Goal: Task Accomplishment & Management: Use online tool/utility

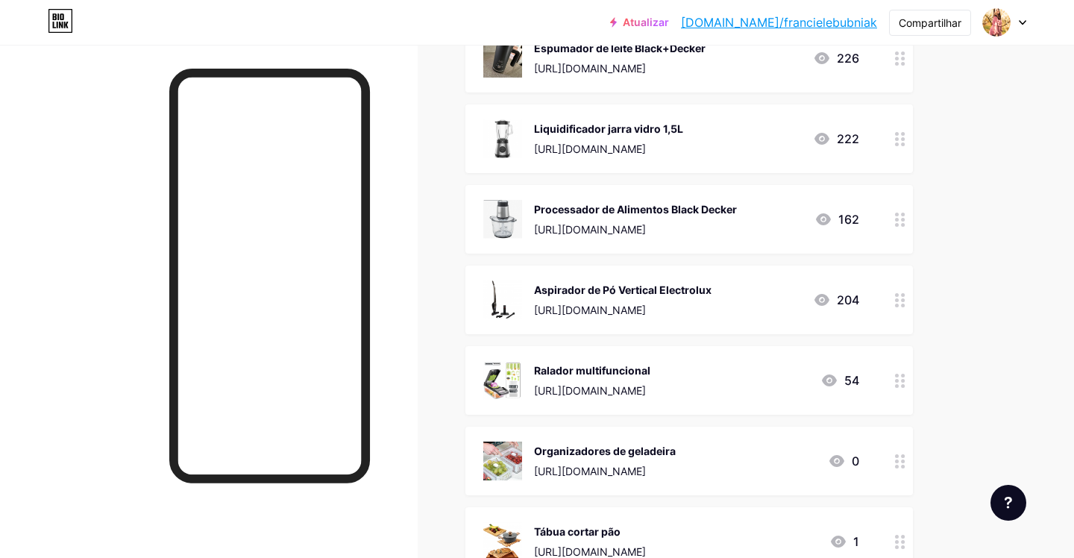
scroll to position [1526, 0]
drag, startPoint x: 897, startPoint y: 187, endPoint x: 414, endPoint y: 10, distance: 514.2
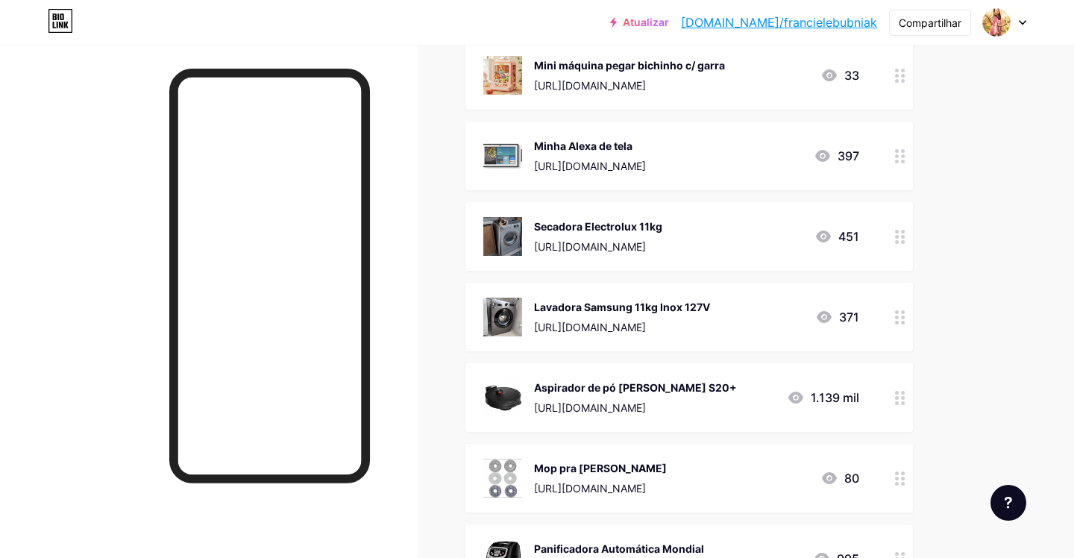
scroll to position [0, 0]
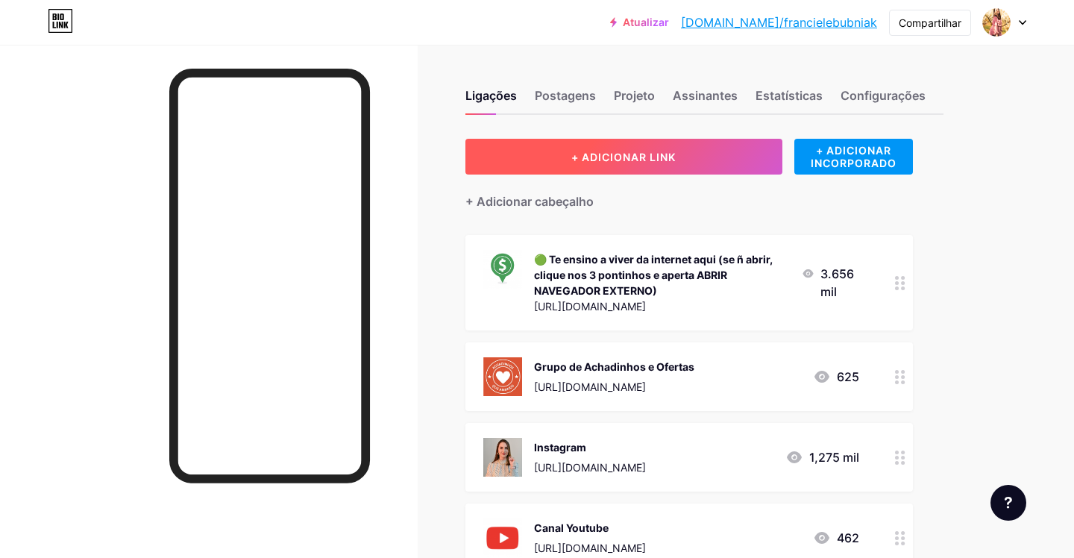
click at [702, 151] on button "+ ADICIONAR LINK" at bounding box center [623, 157] width 317 height 36
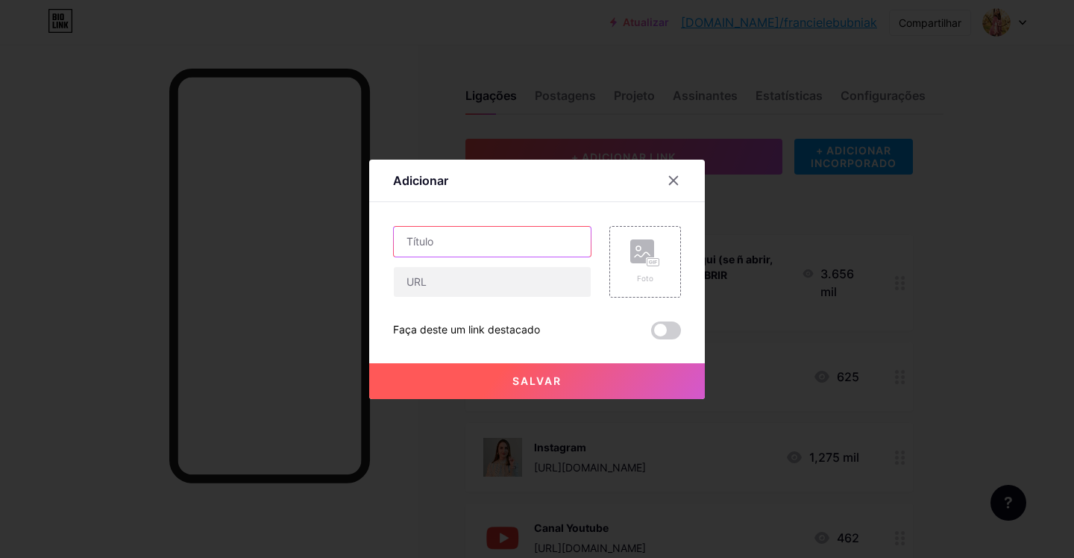
click at [481, 241] on input "text" at bounding box center [492, 242] width 197 height 30
type input "Saquinho zip congelador"
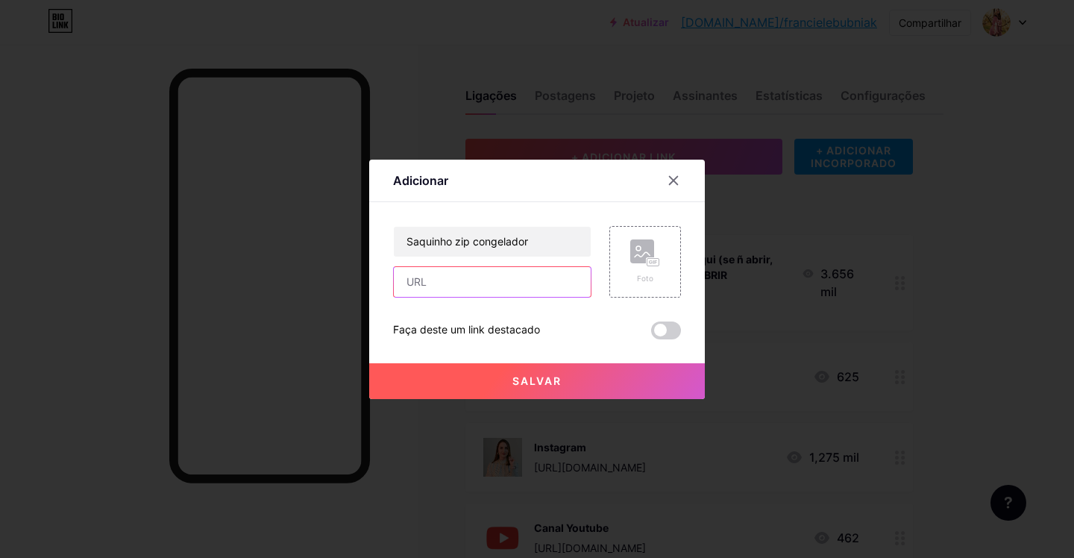
click at [459, 286] on input "text" at bounding box center [492, 282] width 197 height 30
paste input "[URL][DOMAIN_NAME]"
type input "[URL][DOMAIN_NAME]"
click at [642, 253] on rect at bounding box center [642, 251] width 24 height 24
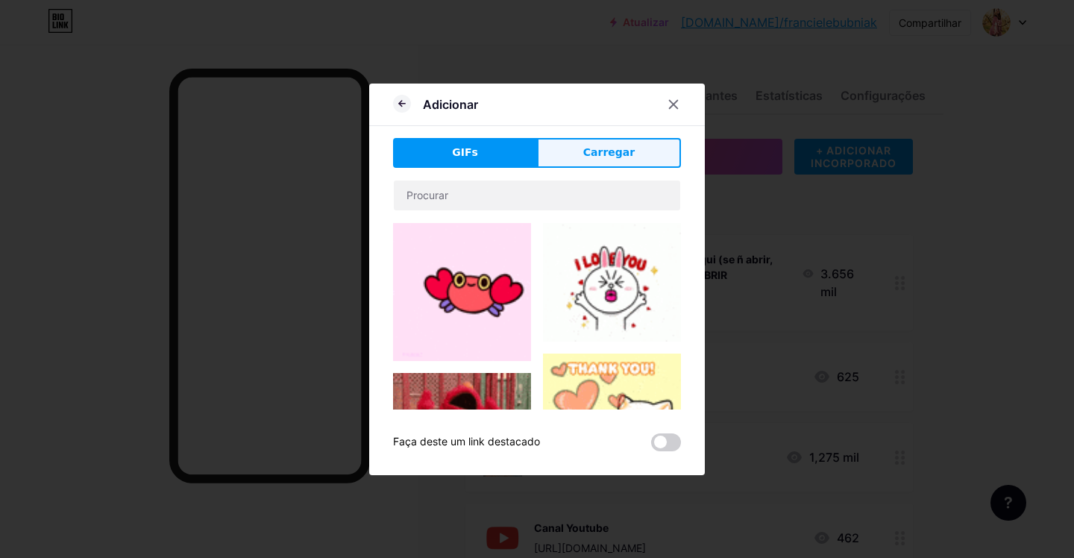
click at [597, 151] on font "Carregar" at bounding box center [608, 152] width 51 height 12
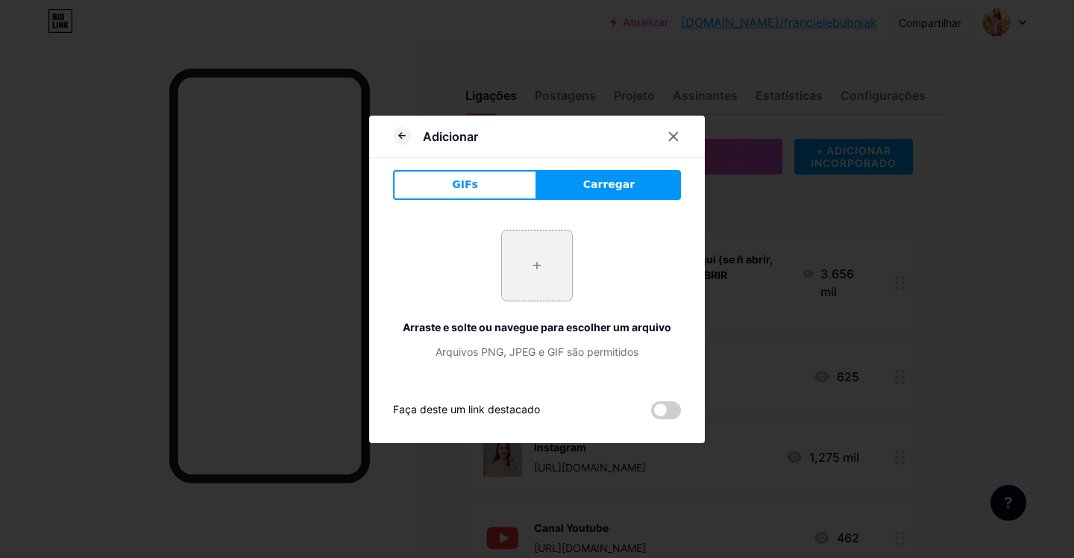
click at [528, 253] on input "file" at bounding box center [537, 265] width 70 height 70
type input "C:\fakepath\Captura de Tela [DATE] às 18.14.56.png"
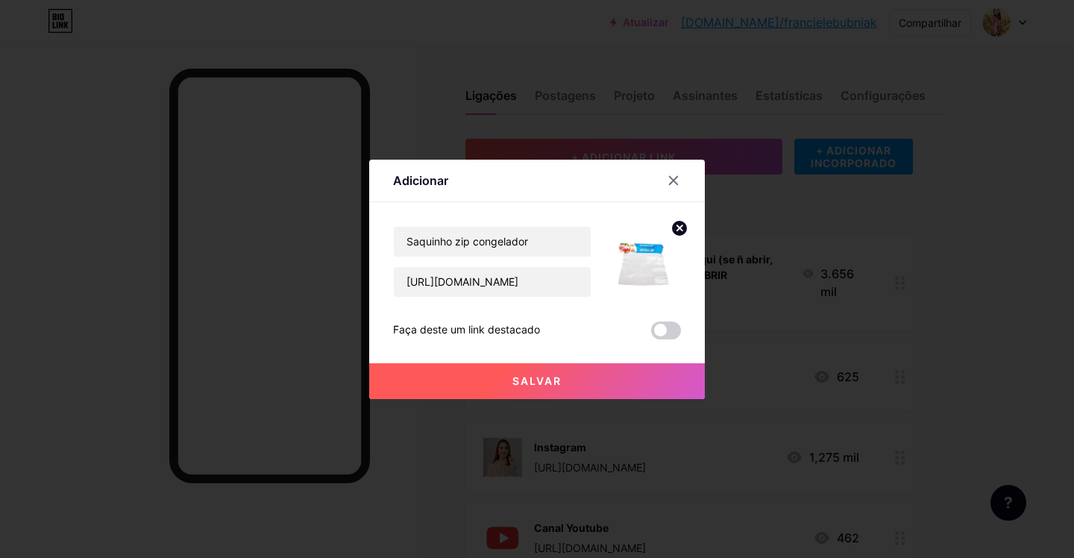
click at [664, 381] on button "Salvar" at bounding box center [537, 381] width 336 height 36
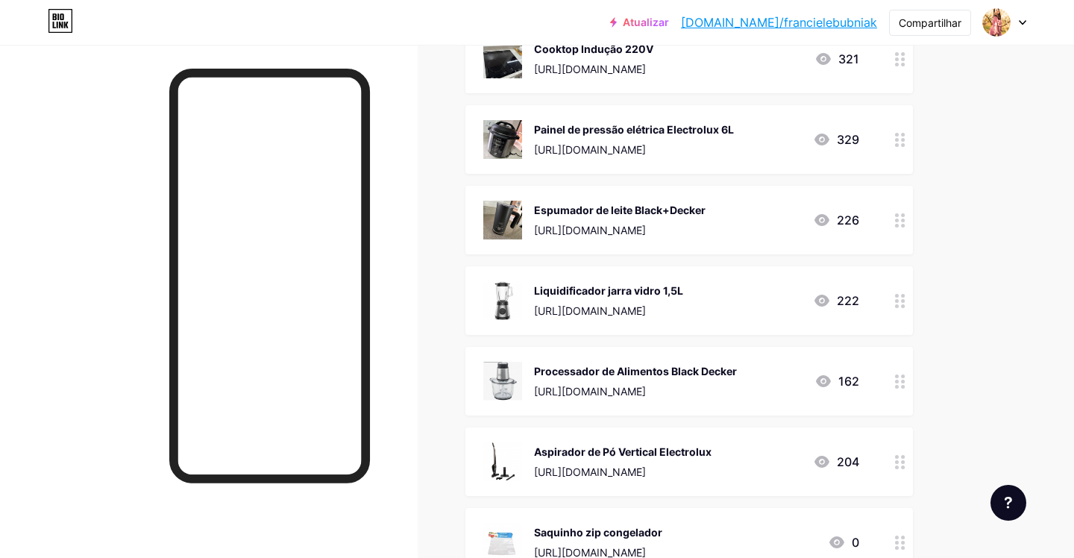
scroll to position [1362, 0]
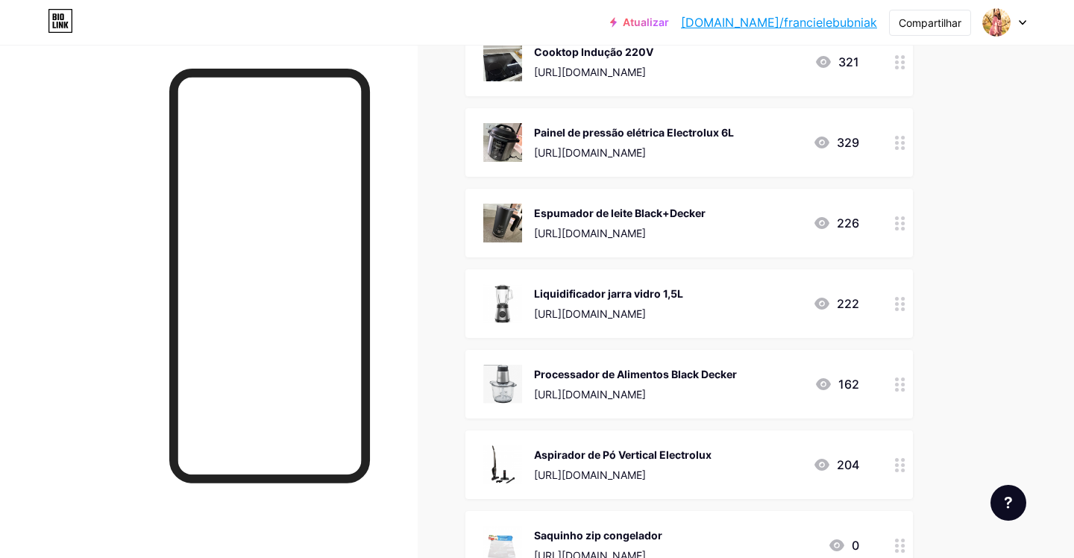
drag, startPoint x: 899, startPoint y: 269, endPoint x: 859, endPoint y: 13, distance: 259.7
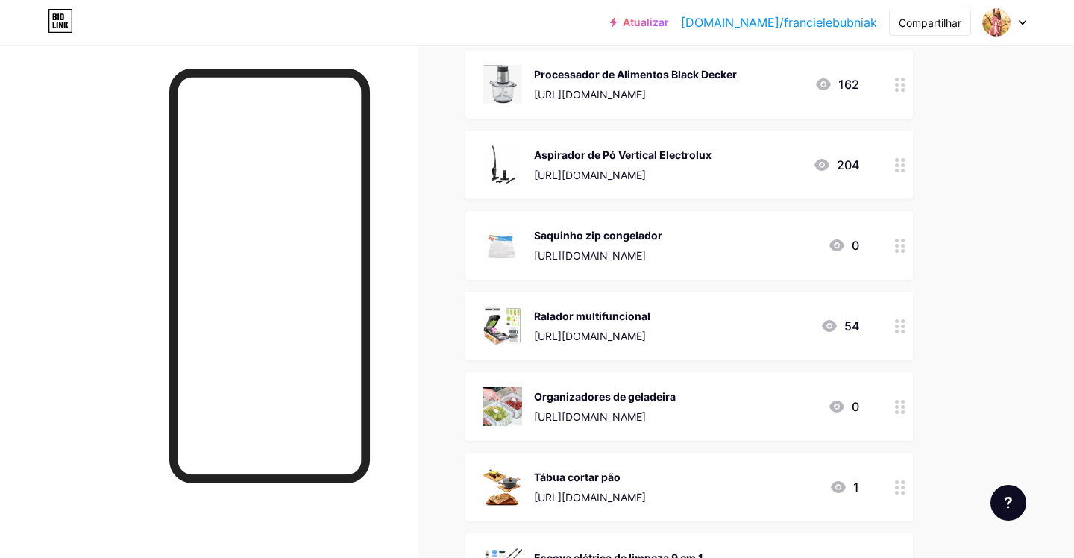
scroll to position [1663, 0]
click at [508, 317] on img at bounding box center [502, 324] width 39 height 39
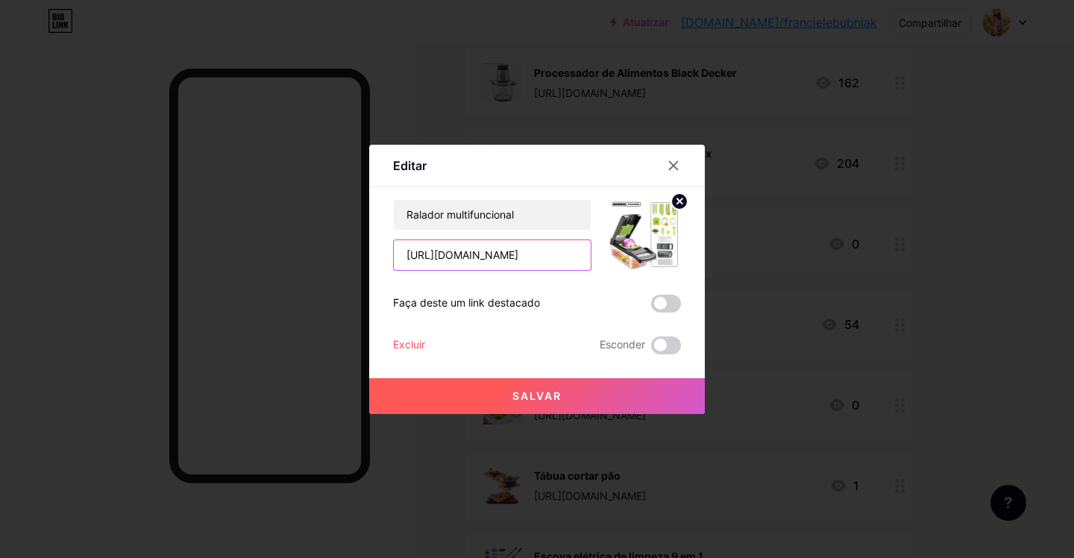
click at [535, 244] on input "[URL][DOMAIN_NAME]" at bounding box center [492, 255] width 197 height 30
click at [671, 167] on icon at bounding box center [674, 165] width 8 height 8
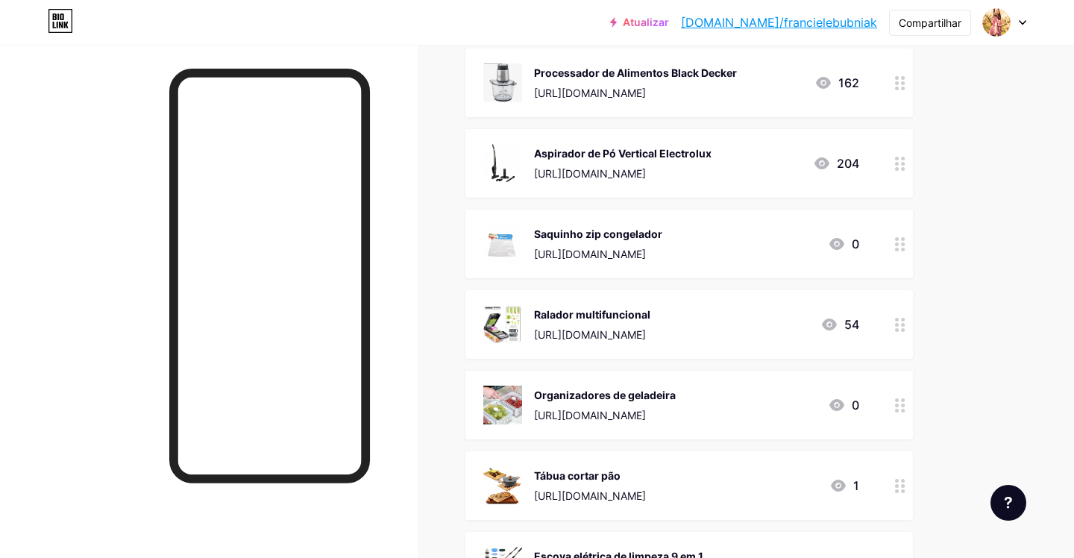
click at [491, 238] on img at bounding box center [502, 244] width 39 height 39
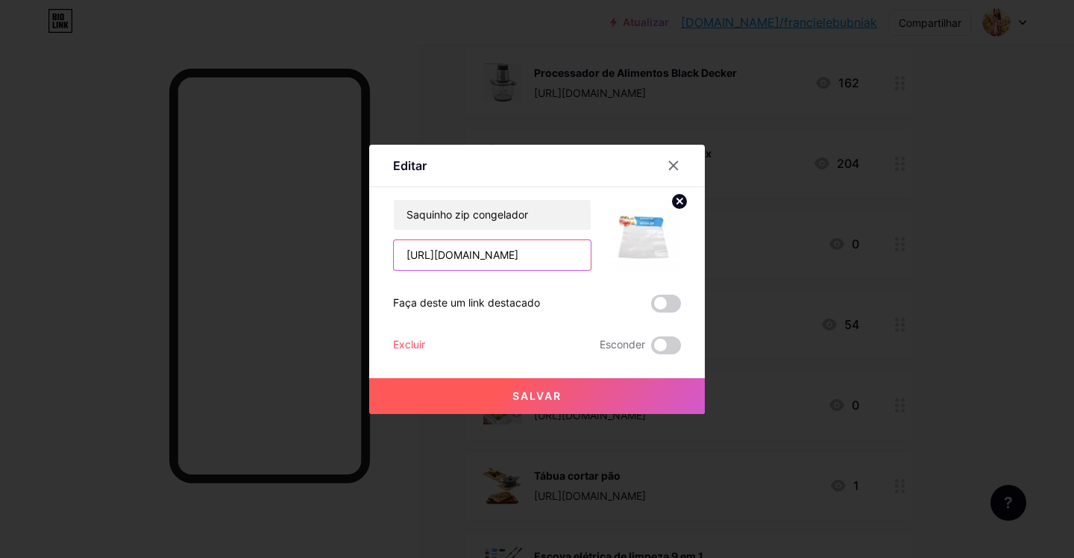
click at [563, 249] on input "[URL][DOMAIN_NAME]" at bounding box center [492, 255] width 197 height 30
click at [676, 161] on icon at bounding box center [674, 166] width 12 height 12
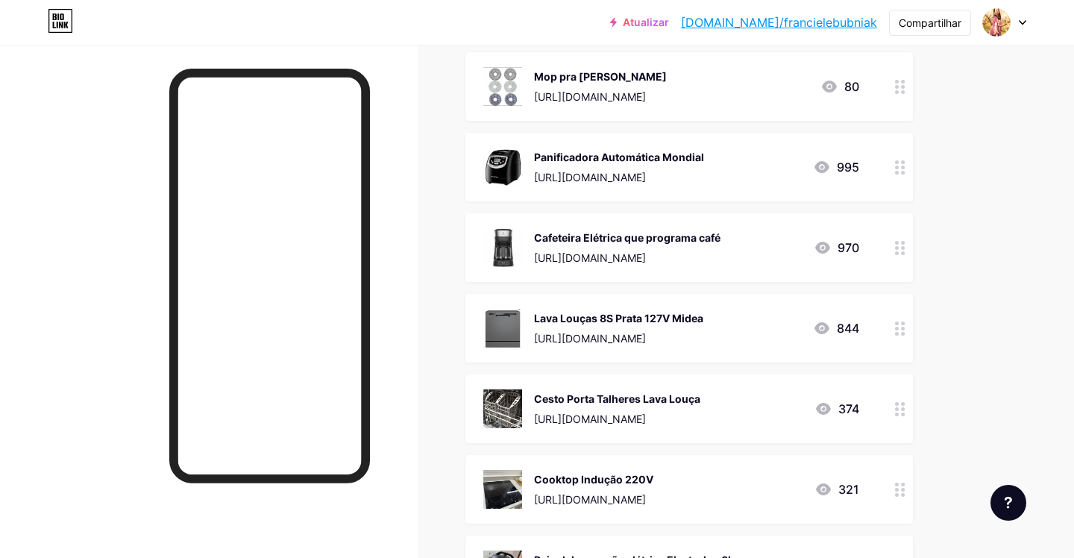
scroll to position [855, 0]
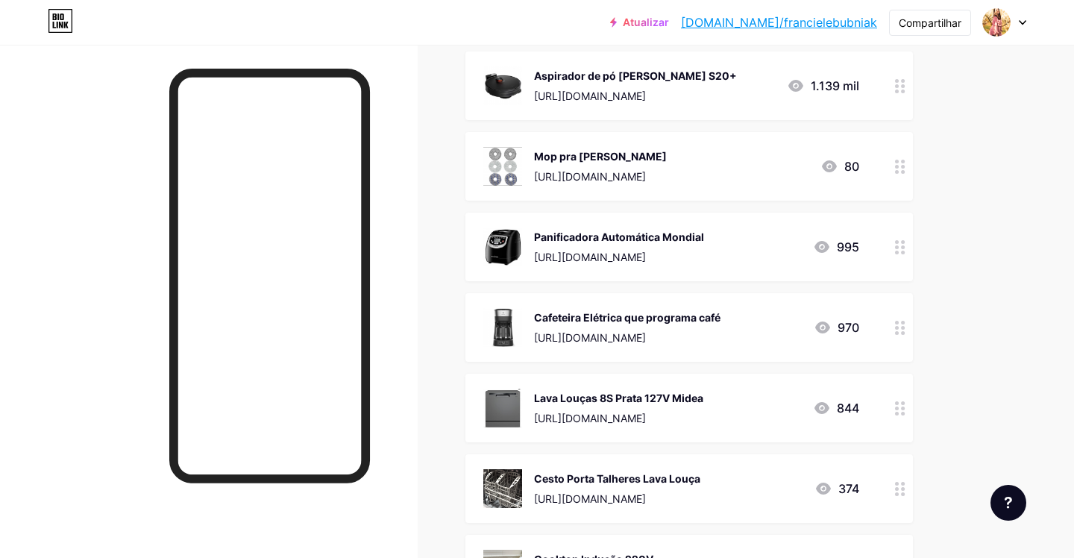
click at [518, 397] on img at bounding box center [502, 408] width 39 height 39
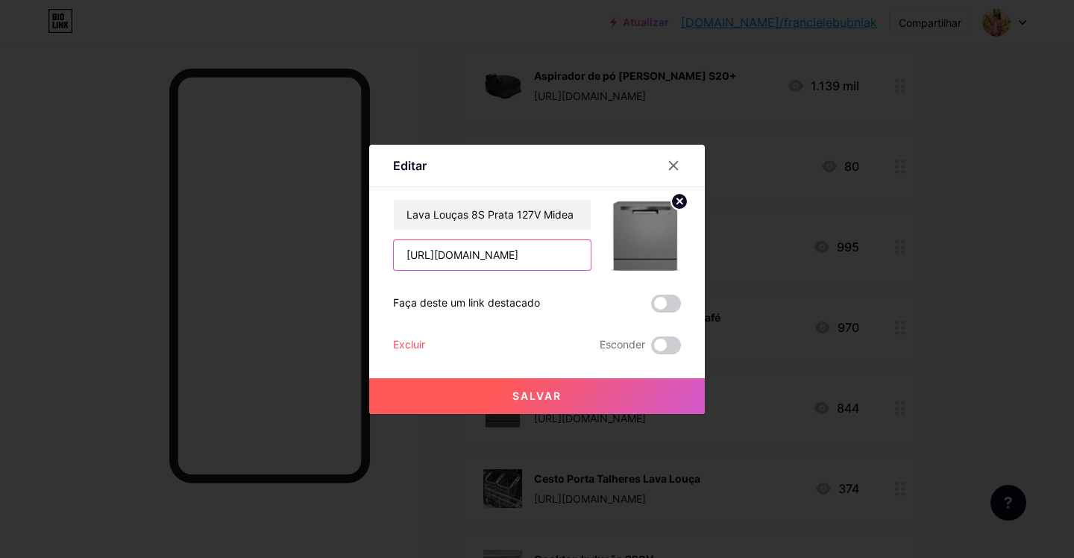
drag, startPoint x: 577, startPoint y: 260, endPoint x: 333, endPoint y: 245, distance: 245.1
click at [333, 245] on div "Editar Contente YouTube Reproduza vídeos do YouTube sem sair da sua página. ADI…" at bounding box center [537, 279] width 1074 height 558
click at [677, 163] on icon at bounding box center [674, 165] width 8 height 8
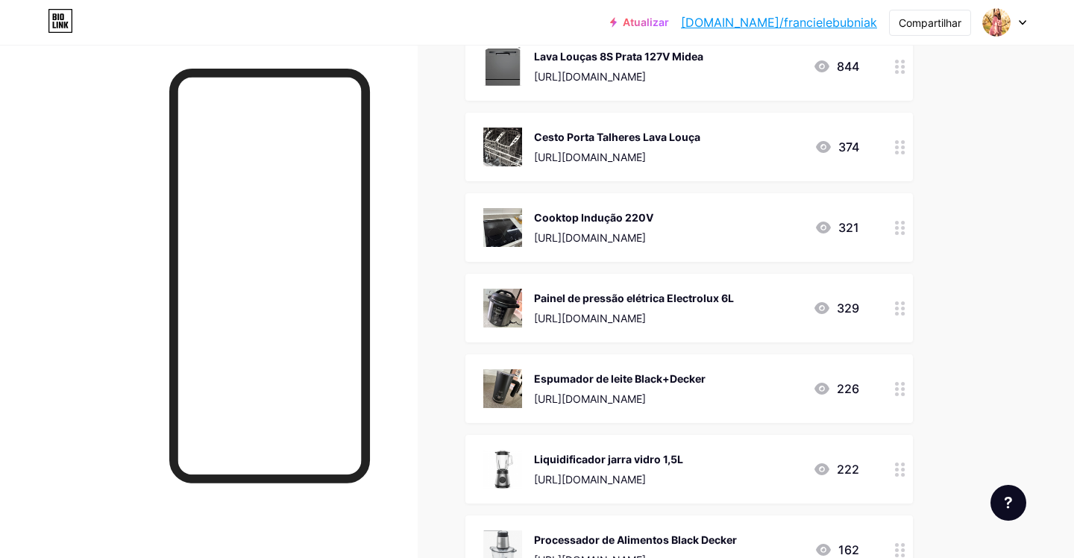
scroll to position [1288, 0]
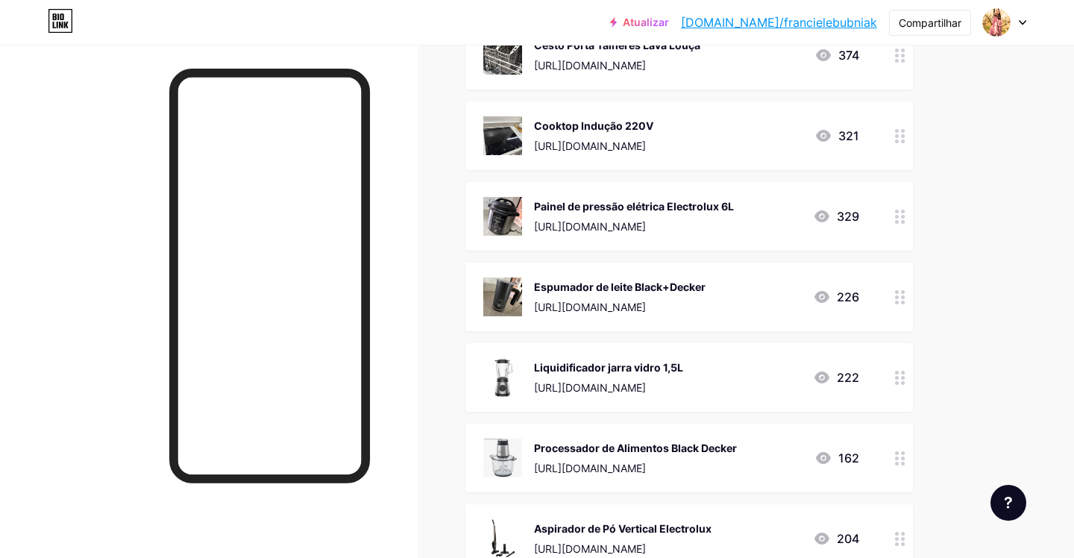
click at [494, 220] on img at bounding box center [502, 216] width 39 height 39
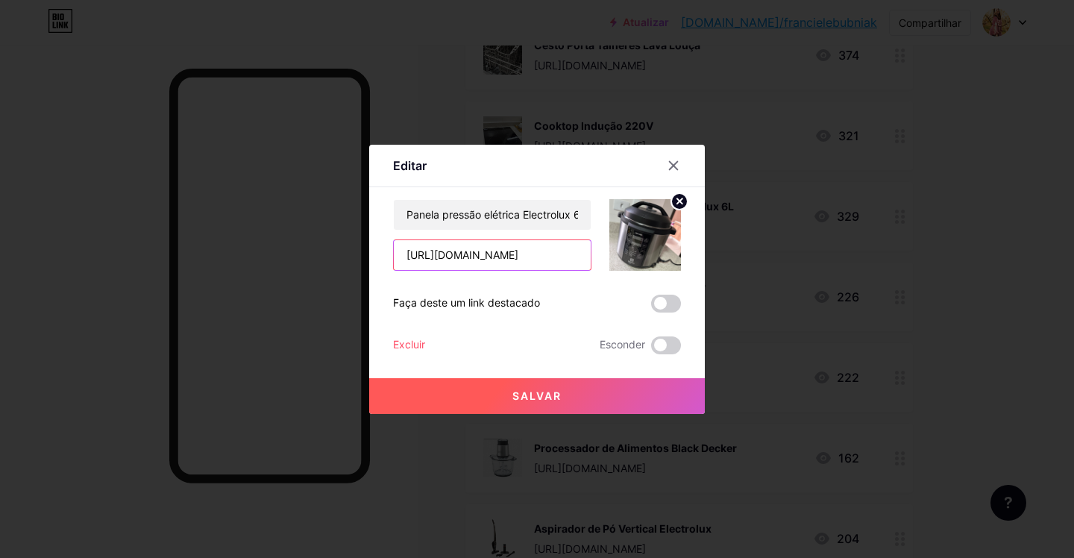
drag, startPoint x: 576, startPoint y: 259, endPoint x: 327, endPoint y: 251, distance: 249.2
click at [327, 251] on div "Editar Contente YouTube Reproduza vídeos do YouTube sem sair da sua página. ADI…" at bounding box center [537, 279] width 1074 height 558
